Goal: Check status: Check status

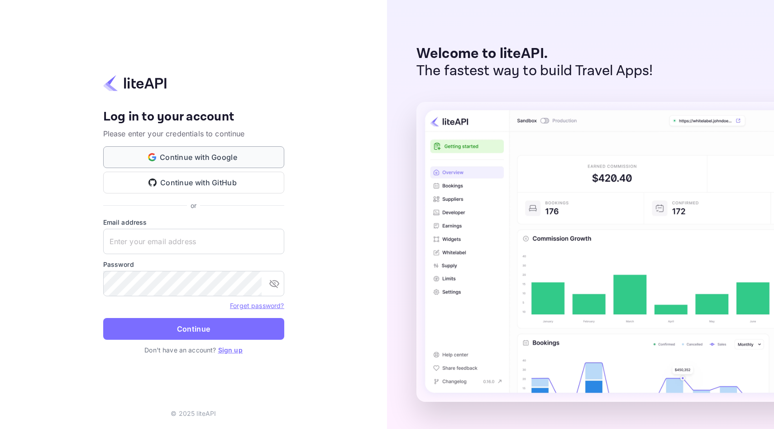
type input "[EMAIL_ADDRESS][DOMAIN_NAME]"
click at [223, 163] on button "Continue with Google" at bounding box center [193, 157] width 181 height 22
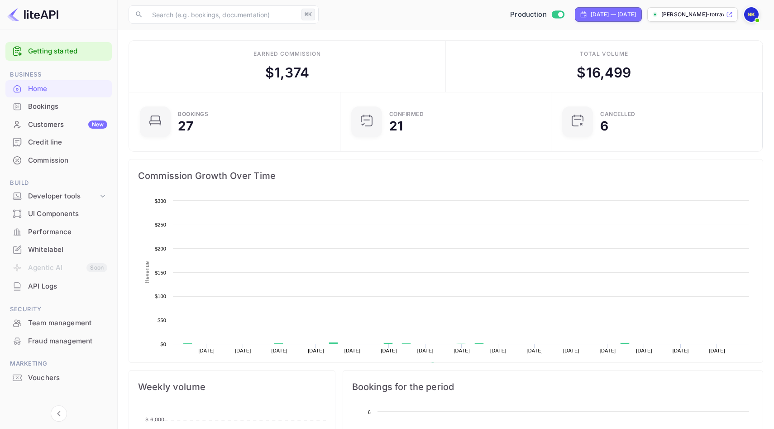
scroll to position [147, 206]
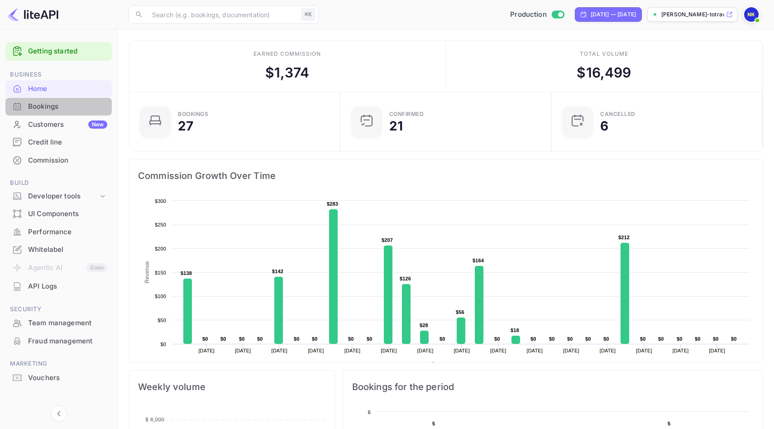
click at [67, 106] on div "Bookings" at bounding box center [67, 106] width 79 height 10
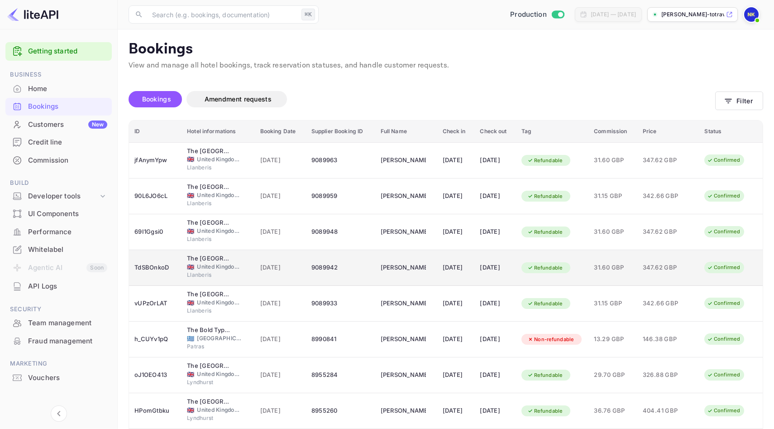
scroll to position [110, 0]
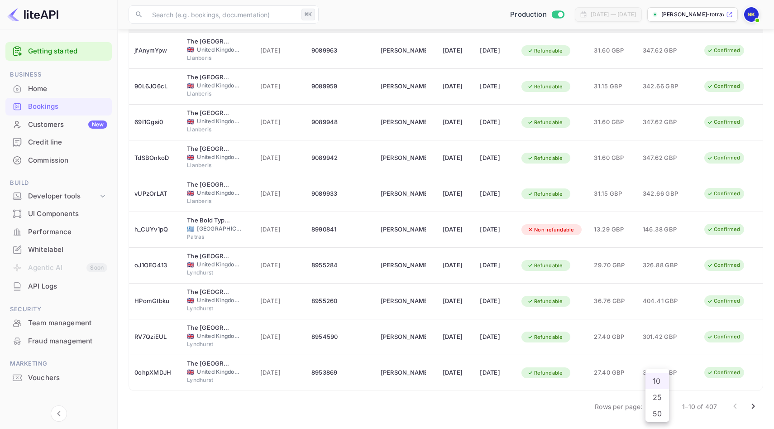
click at [651, 406] on body "Getting started Business Home Bookings Customers New Credit line Commission Bui…" at bounding box center [387, 159] width 774 height 538
click at [658, 411] on li "50" at bounding box center [657, 413] width 24 height 16
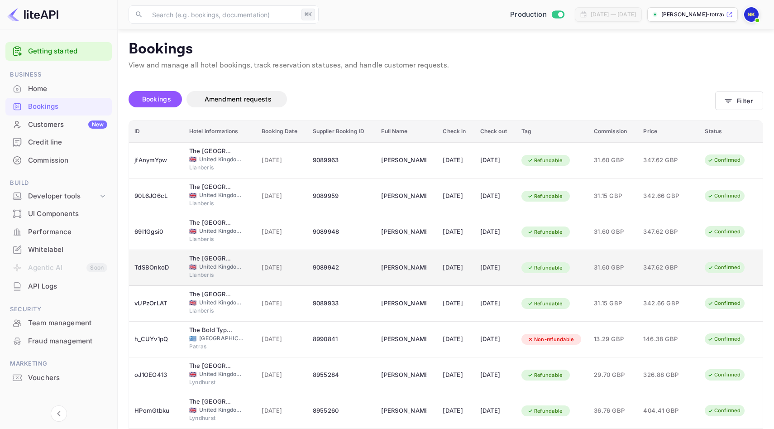
scroll to position [1540, 0]
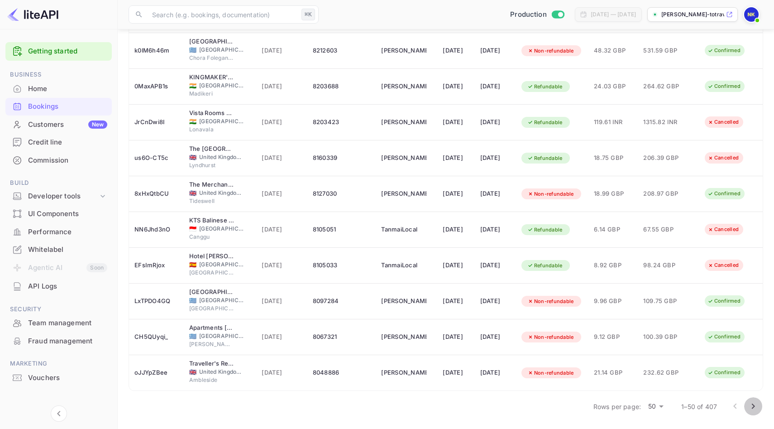
click at [752, 409] on icon "Go to next page" at bounding box center [753, 406] width 11 height 11
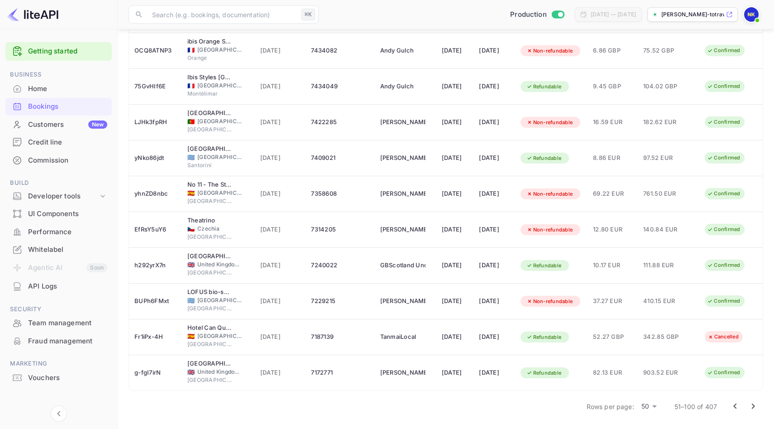
click at [761, 410] on div at bounding box center [744, 406] width 36 height 18
click at [754, 403] on icon "Go to next page" at bounding box center [753, 406] width 11 height 11
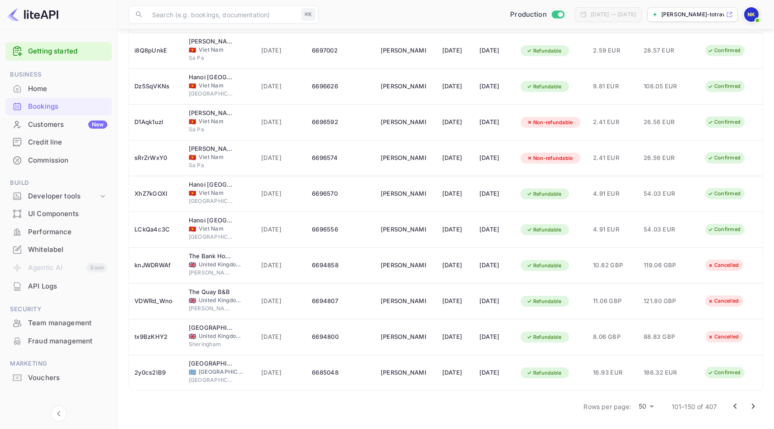
click at [758, 405] on icon "Go to next page" at bounding box center [753, 406] width 11 height 11
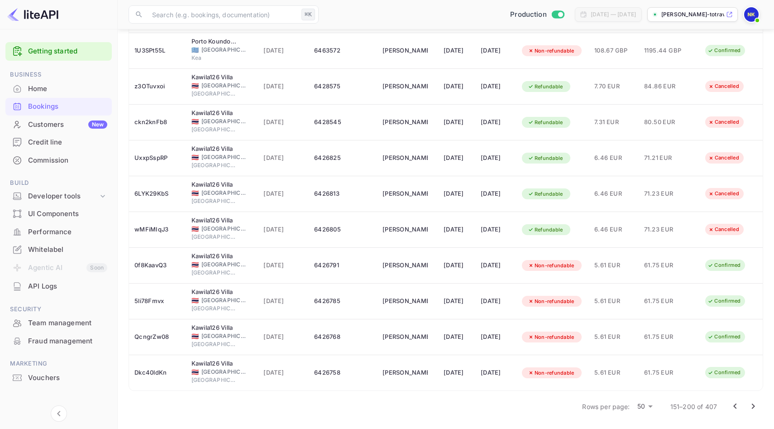
click at [753, 406] on icon "Go to next page" at bounding box center [753, 406] width 11 height 11
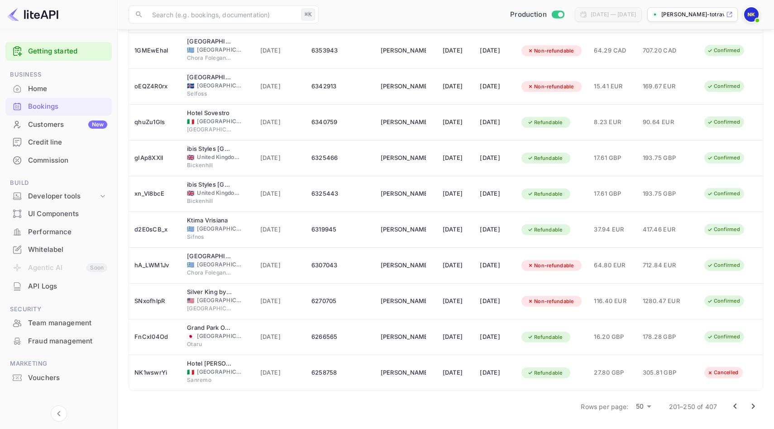
click at [748, 408] on icon "Go to next page" at bounding box center [753, 406] width 11 height 11
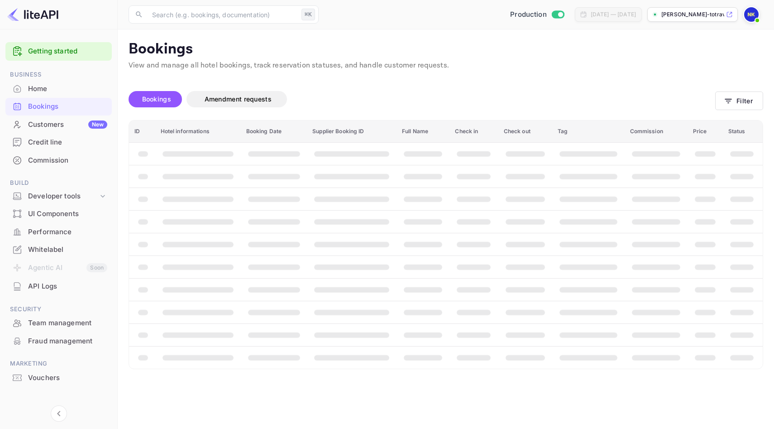
scroll to position [0, 0]
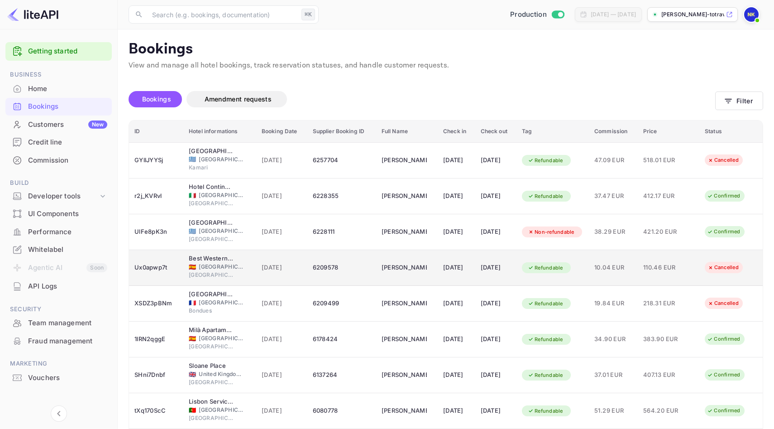
click at [313, 272] on div "6209578" at bounding box center [342, 267] width 58 height 14
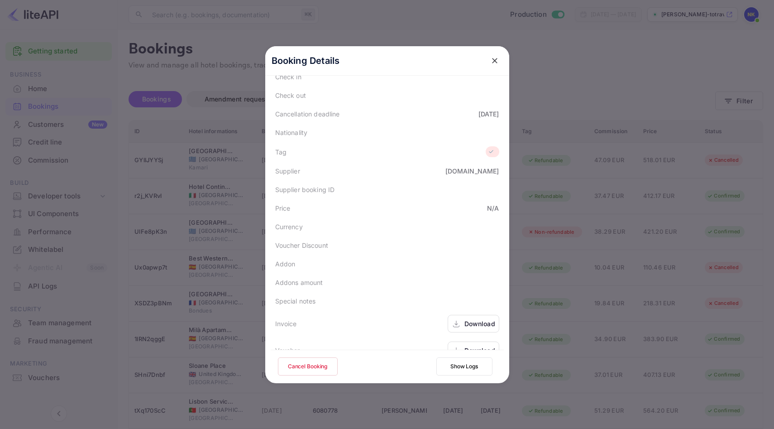
scroll to position [189, 0]
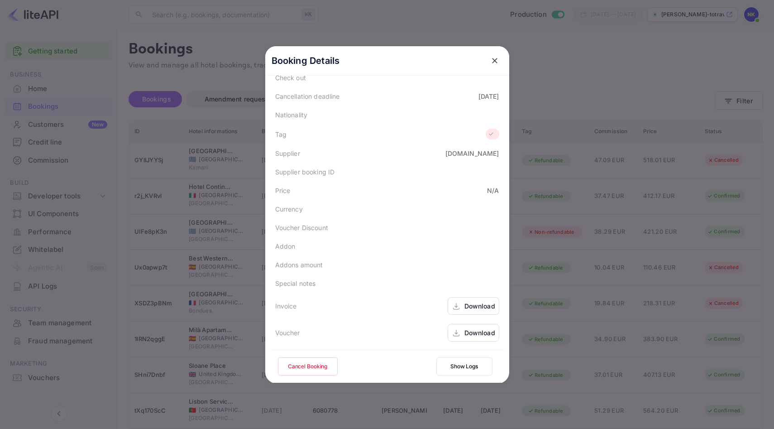
click at [471, 302] on div "Download" at bounding box center [479, 306] width 31 height 10
click at [493, 58] on icon "close" at bounding box center [494, 60] width 5 height 5
